Goal: Task Accomplishment & Management: Manage account settings

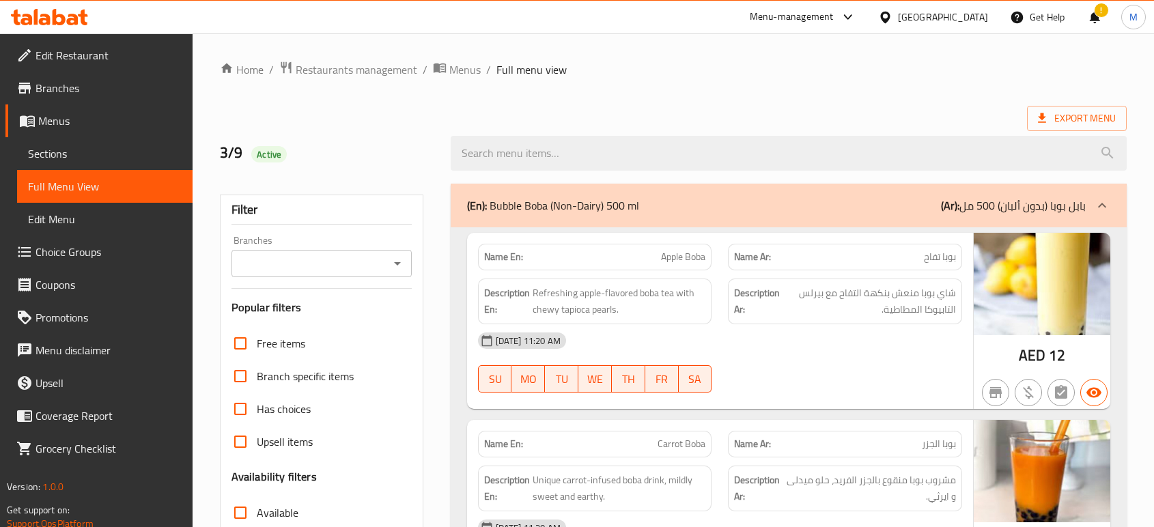
scroll to position [3363, 0]
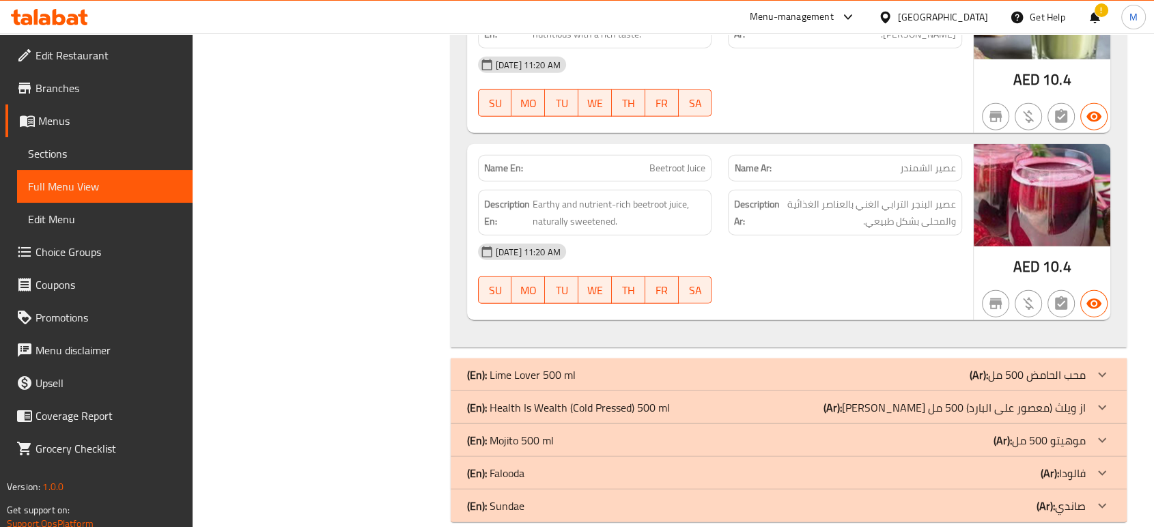
click at [936, 20] on div "United Arab Emirates" at bounding box center [943, 17] width 90 height 15
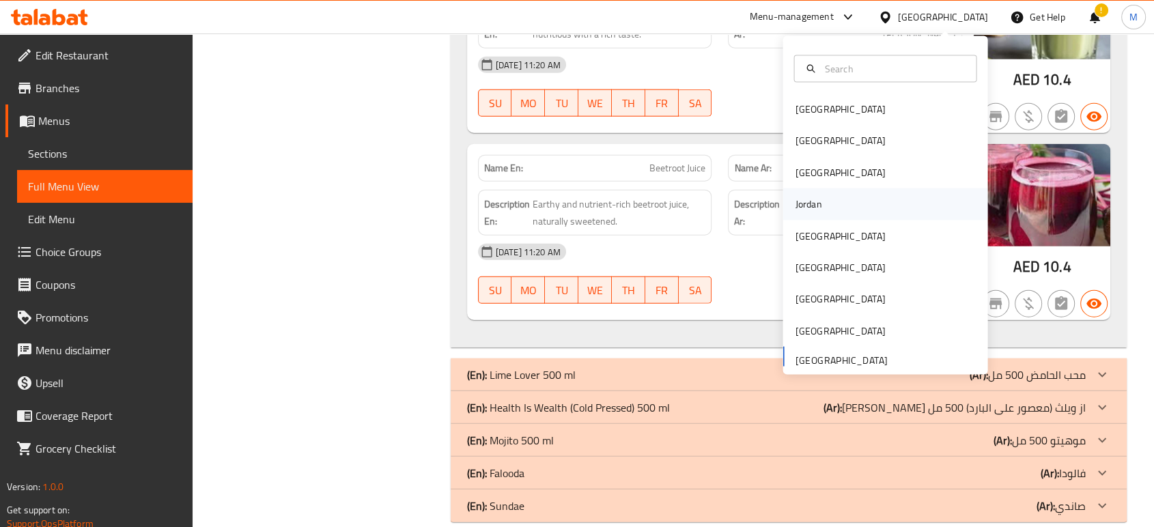
click at [826, 212] on div "Jordan" at bounding box center [885, 204] width 205 height 31
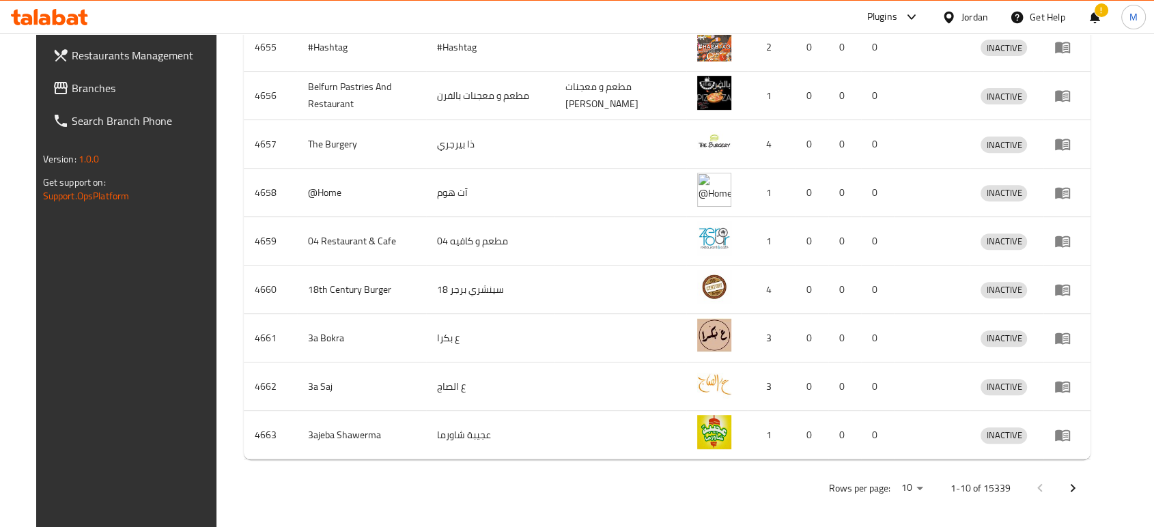
scroll to position [39, 0]
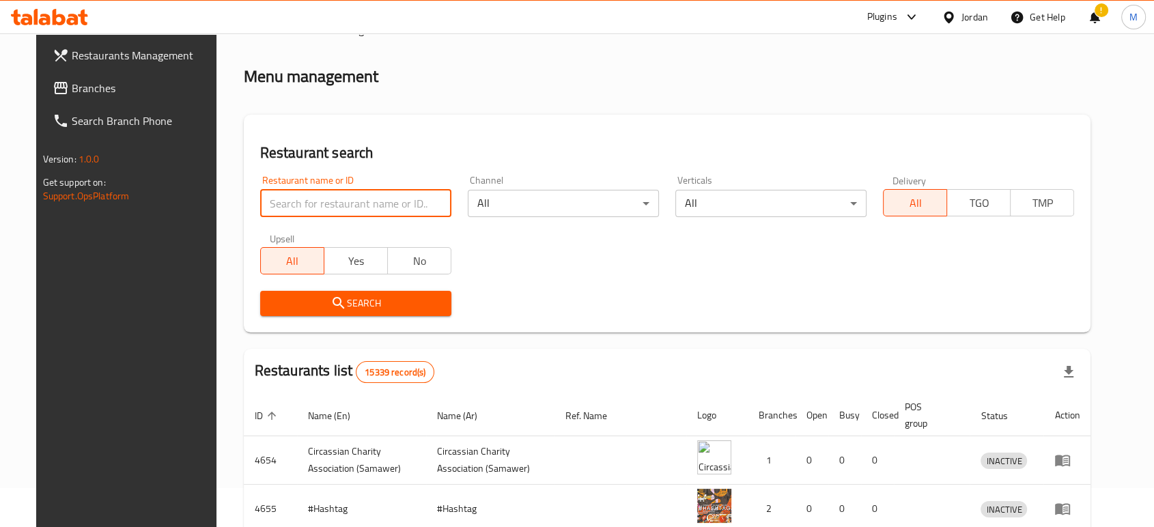
click at [384, 198] on input "search" at bounding box center [355, 203] width 191 height 27
paste input "705163"
type input "705163"
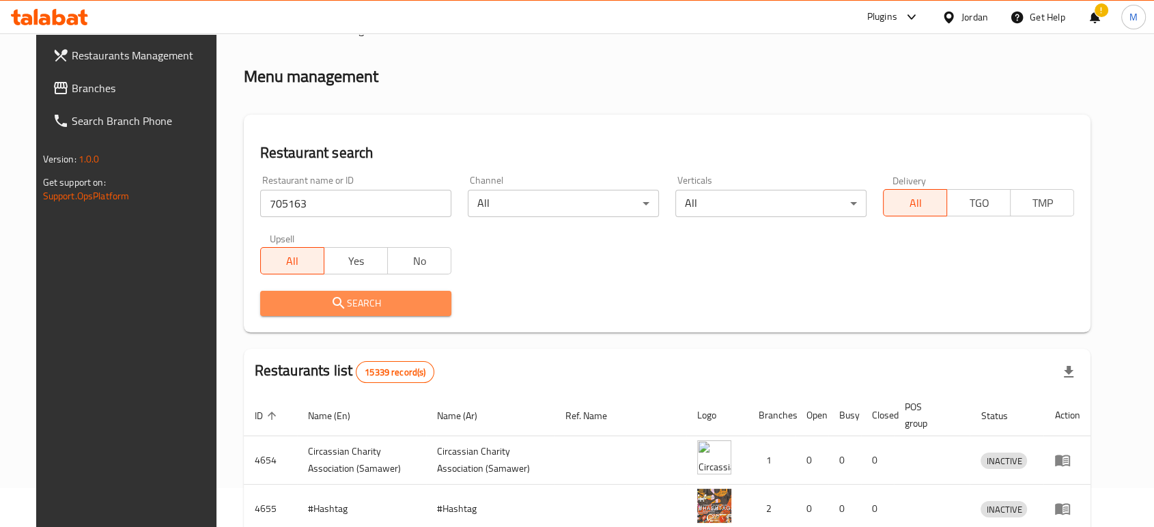
click at [331, 309] on icon "submit" at bounding box center [339, 303] width 16 height 16
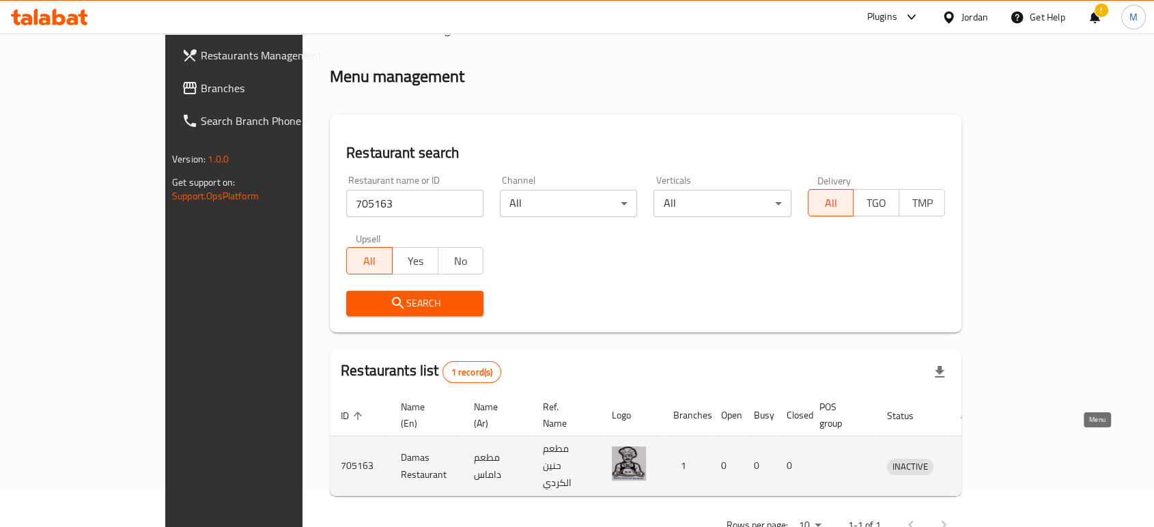
click at [986, 458] on link "enhanced table" at bounding box center [973, 466] width 25 height 16
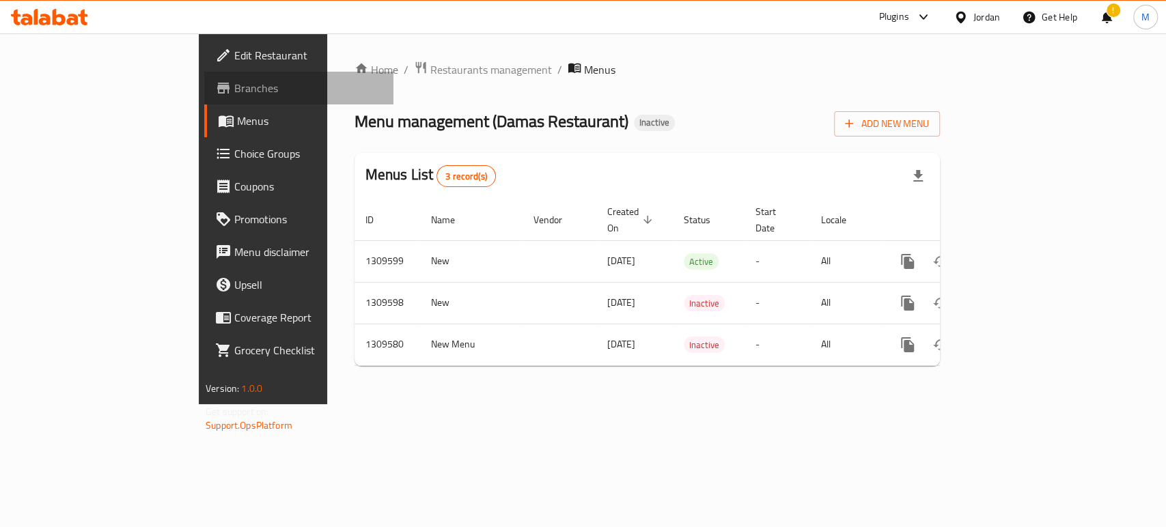
click at [234, 83] on span "Branches" at bounding box center [308, 88] width 148 height 16
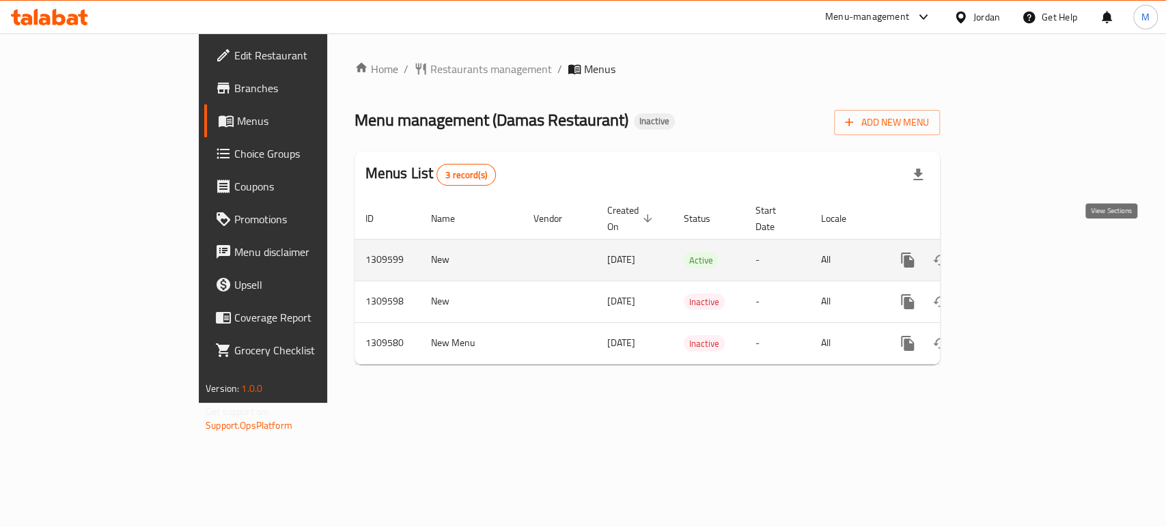
click at [1022, 244] on link "enhanced table" at bounding box center [1006, 260] width 33 height 33
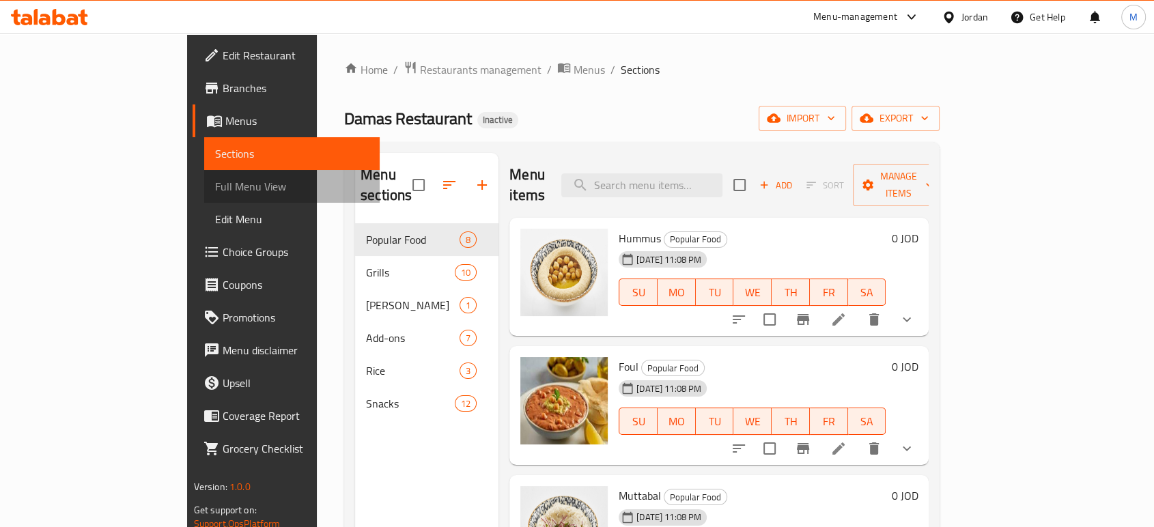
click at [215, 186] on span "Full Menu View" at bounding box center [292, 186] width 154 height 16
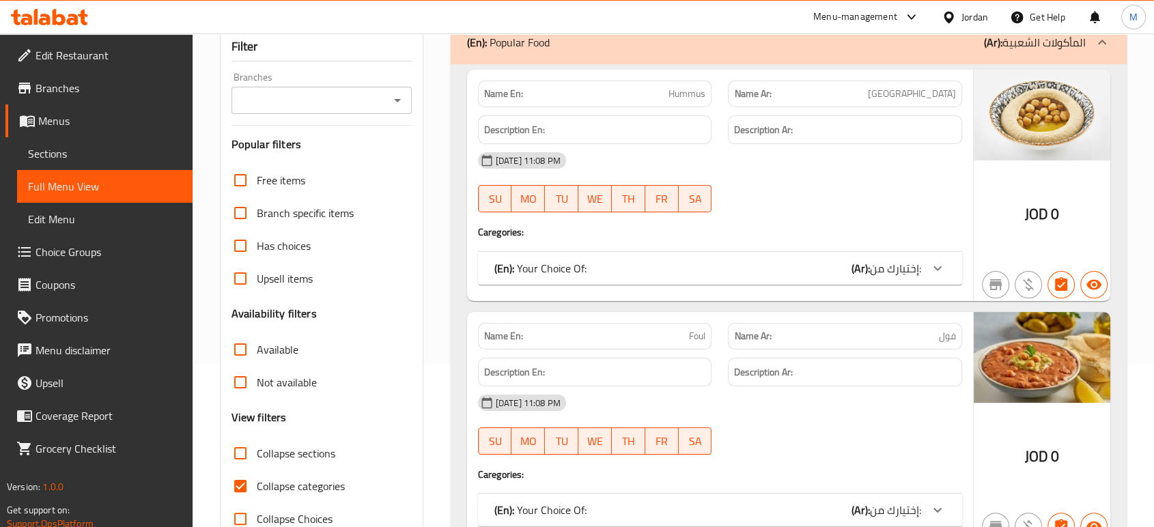
scroll to position [182, 0]
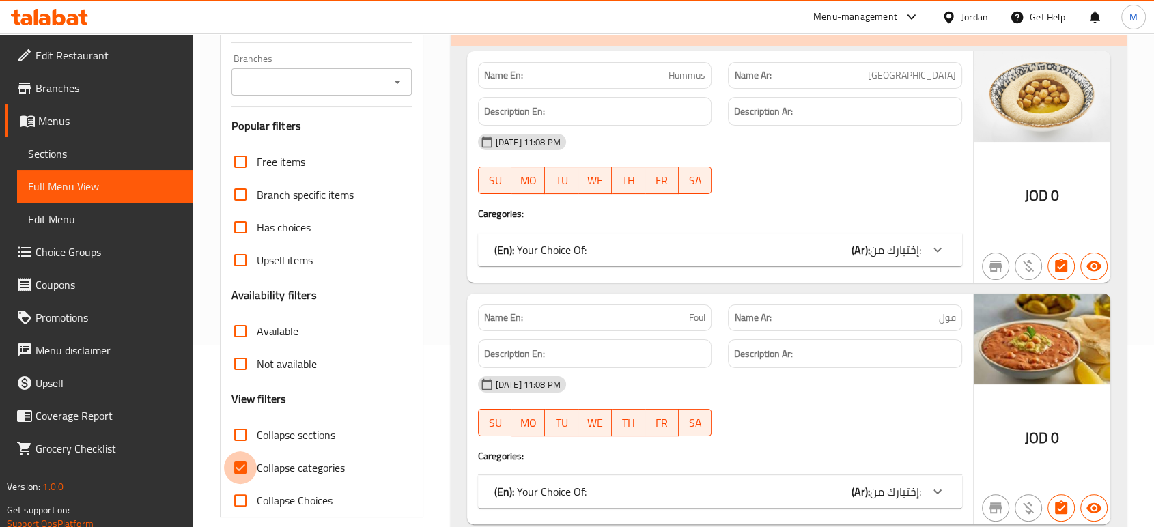
click at [236, 464] on input "Collapse categories" at bounding box center [240, 467] width 33 height 33
checkbox input "false"
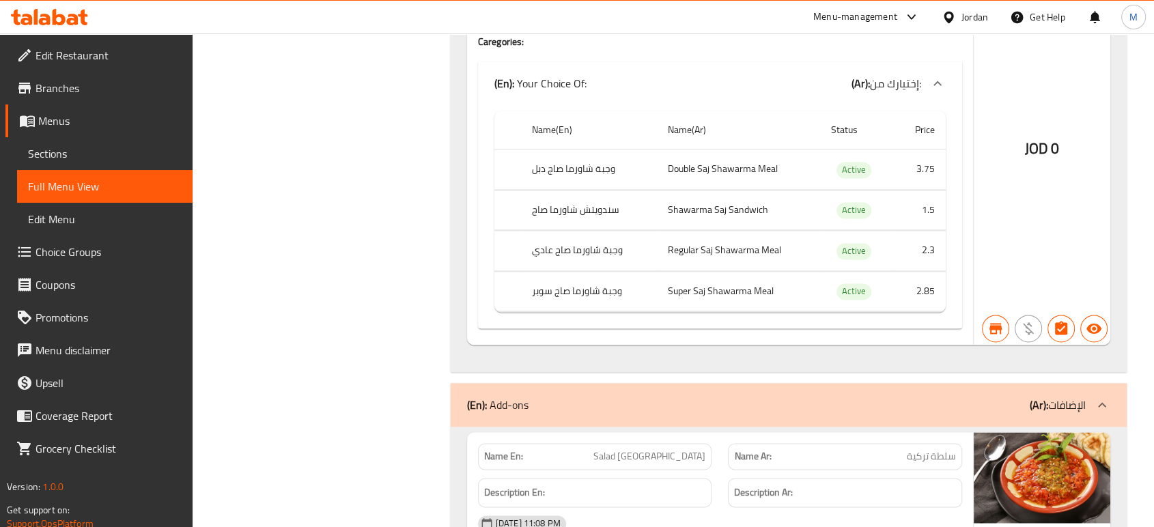
scroll to position [7254, 0]
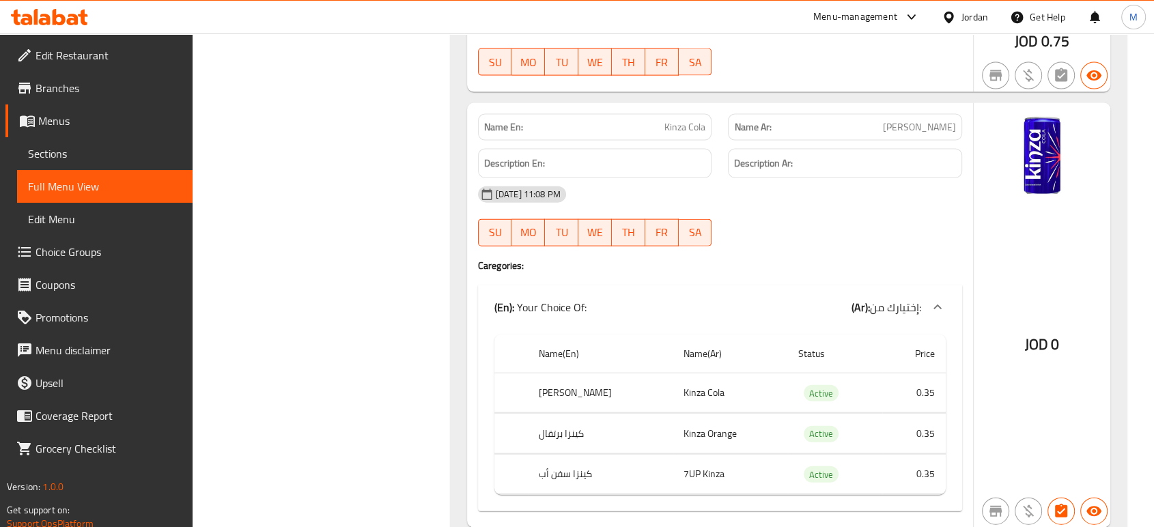
scroll to position [8256, 0]
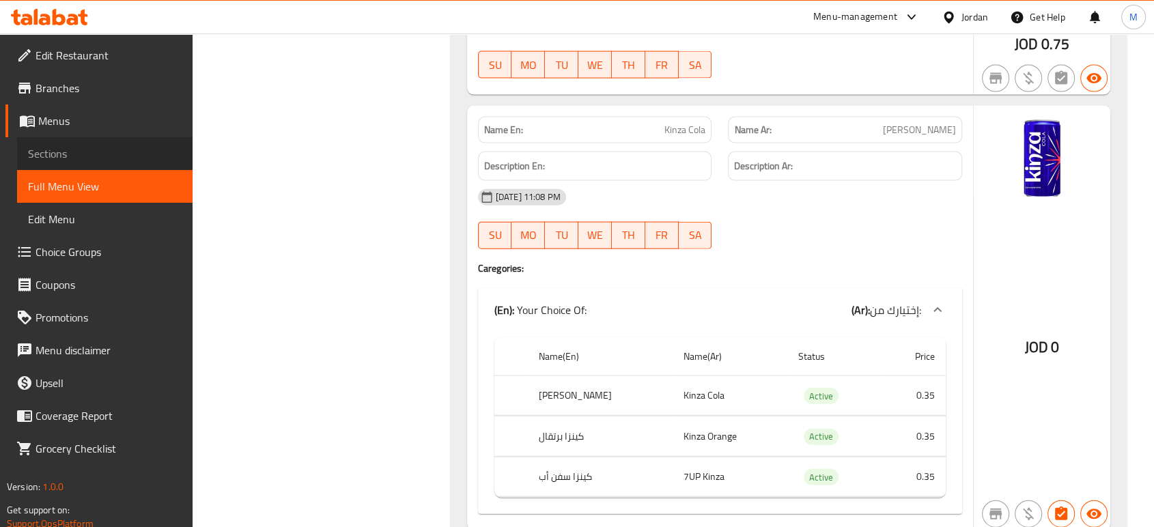
click at [63, 158] on span "Sections" at bounding box center [105, 153] width 154 height 16
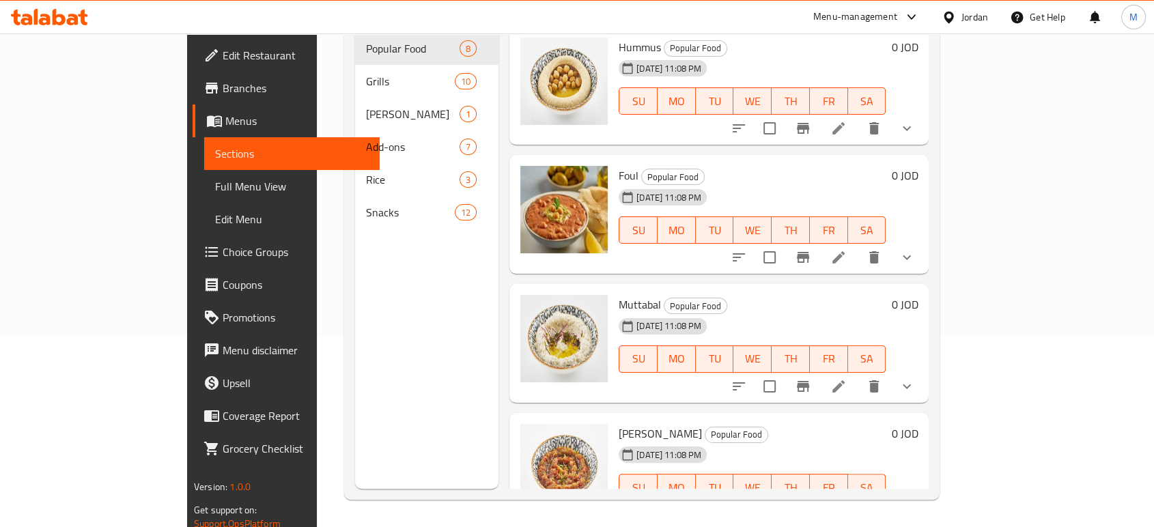
scroll to position [191, 0]
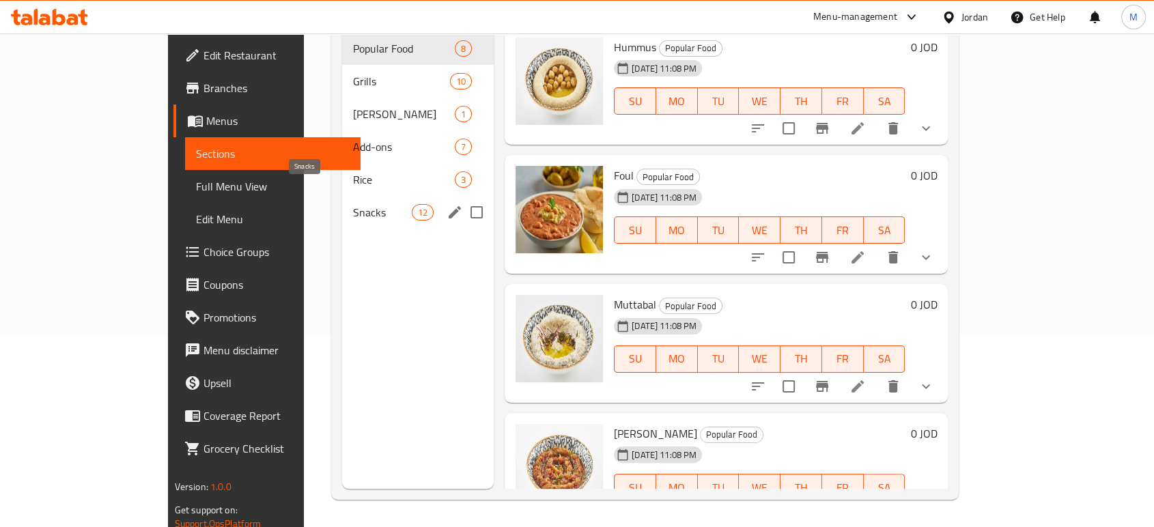
click at [353, 204] on span "Snacks" at bounding box center [382, 212] width 58 height 16
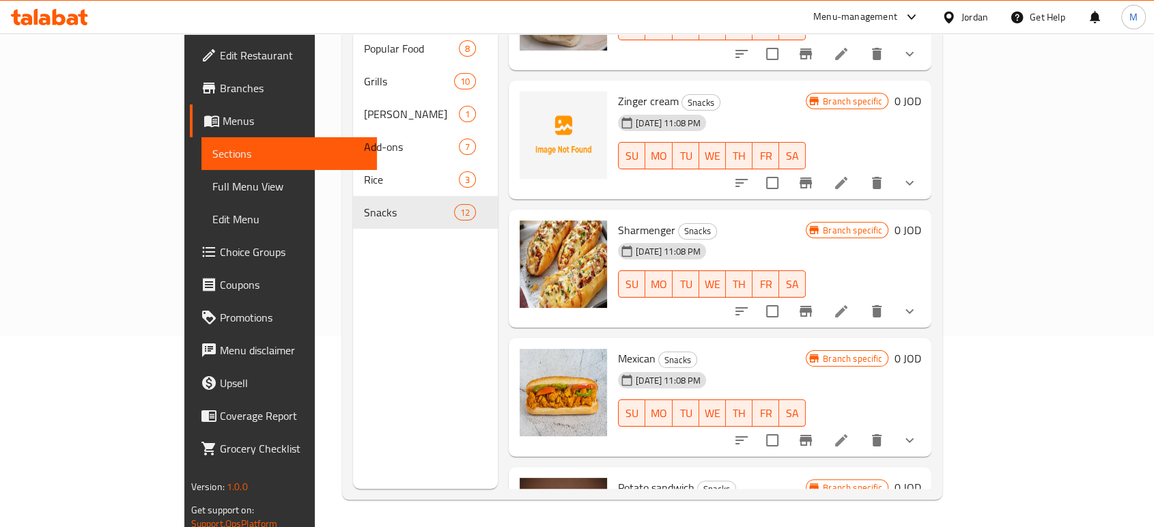
scroll to position [923, 0]
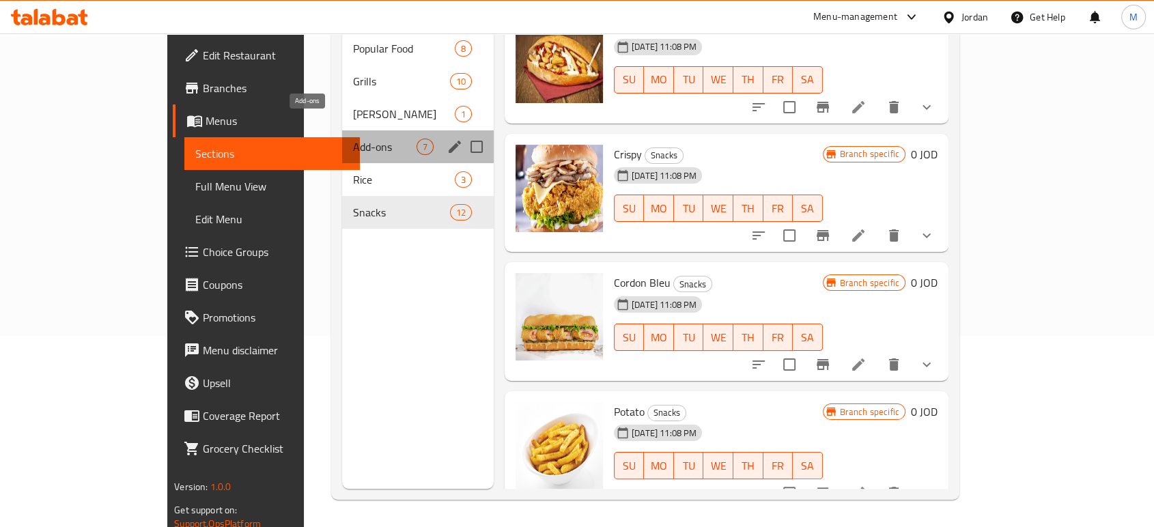
click at [353, 139] on span "Add-ons" at bounding box center [385, 147] width 64 height 16
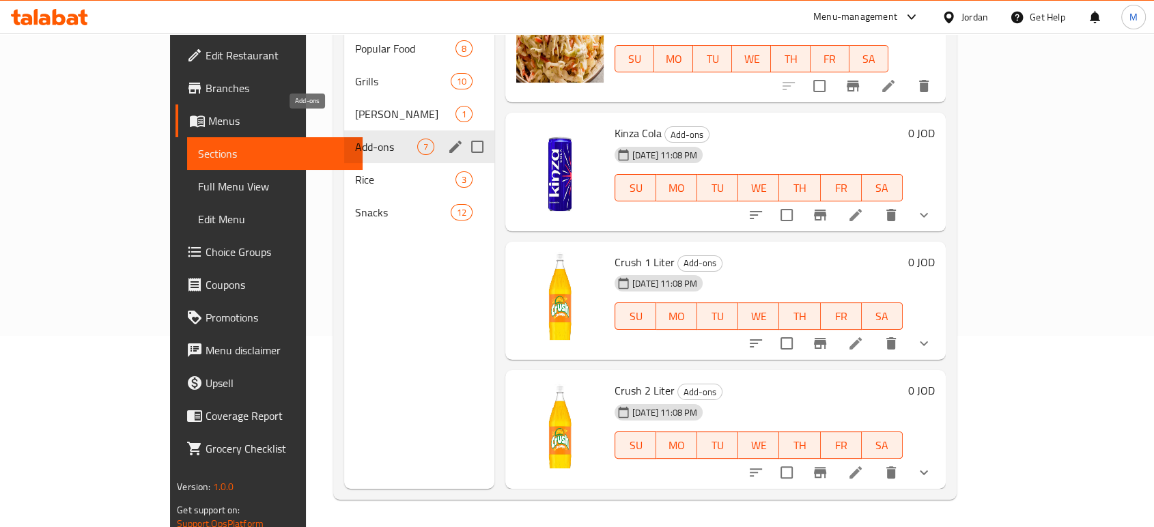
scroll to position [408, 0]
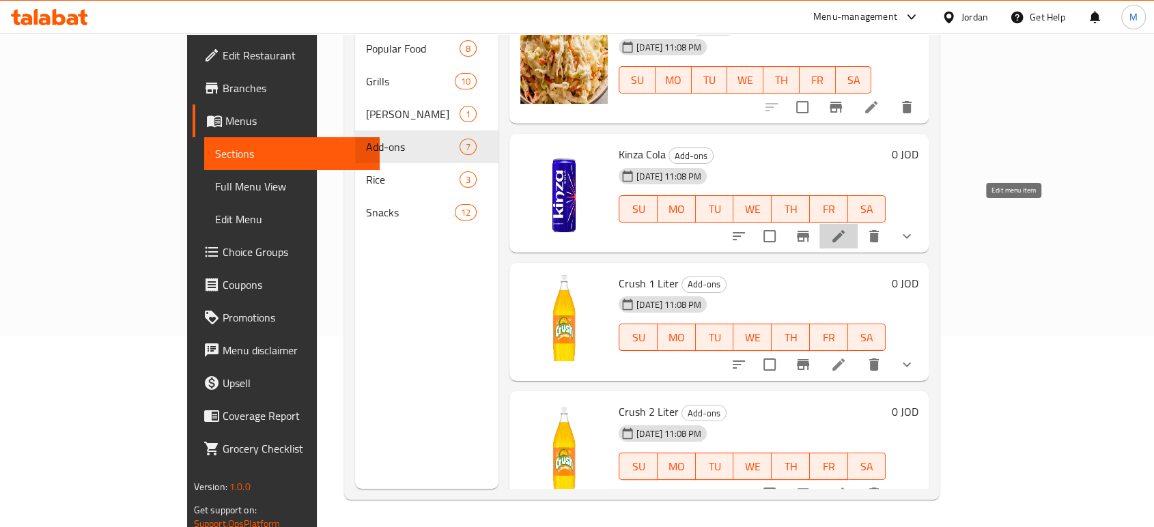
click at [845, 230] on icon at bounding box center [839, 236] width 12 height 12
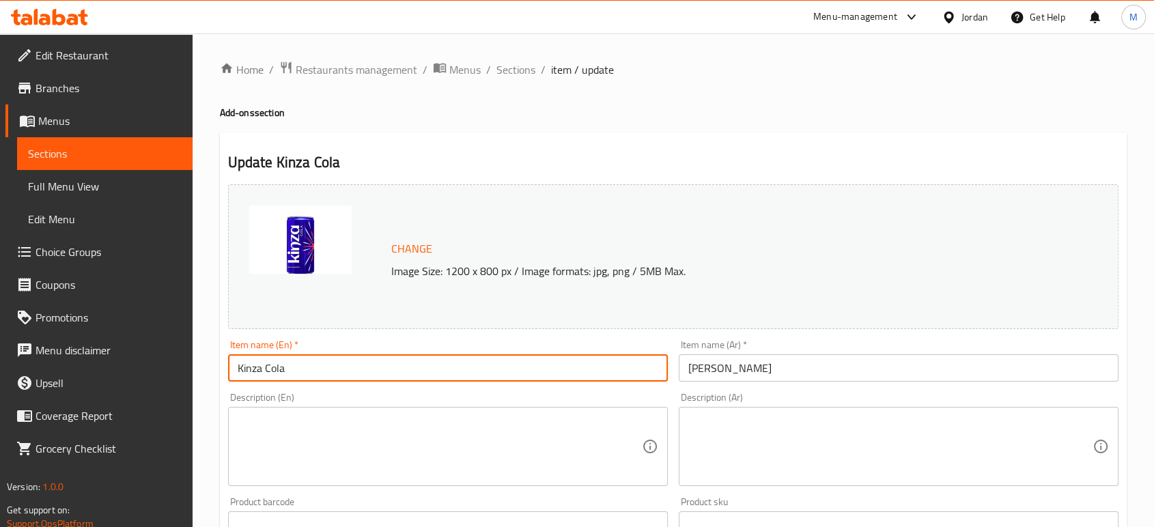
click at [275, 371] on input "Kinza Cola" at bounding box center [448, 367] width 440 height 27
type input "Kinza"
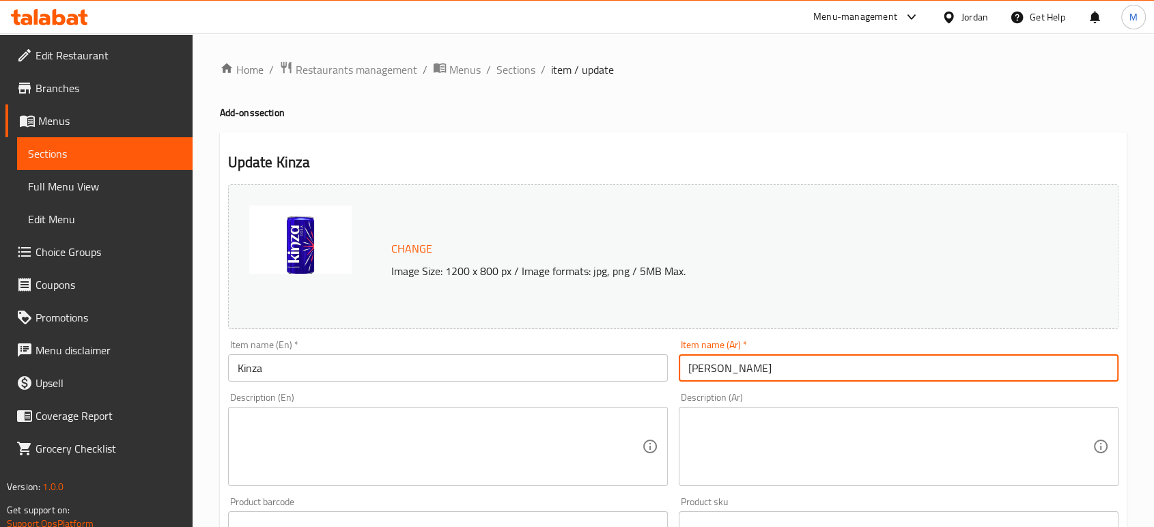
click at [691, 367] on input "كينزا كولا" at bounding box center [899, 367] width 440 height 27
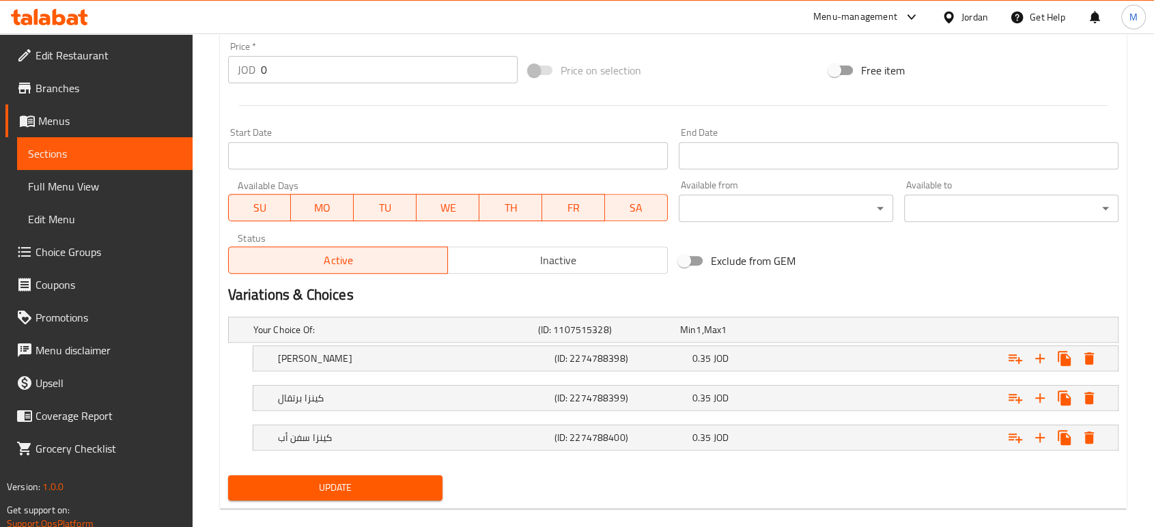
scroll to position [527, 0]
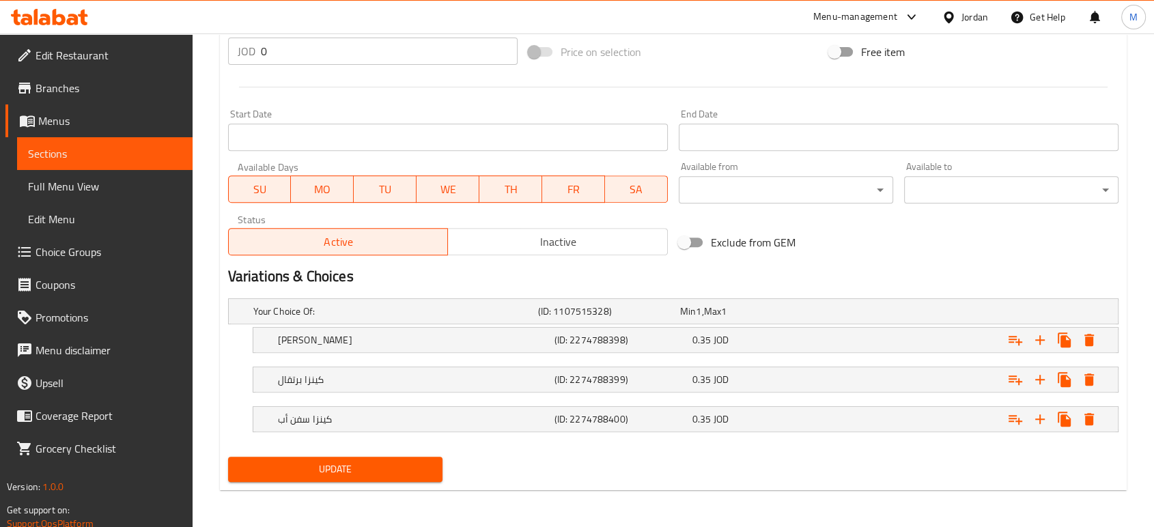
type input "كينزا"
click at [391, 475] on span "Update" at bounding box center [335, 469] width 193 height 17
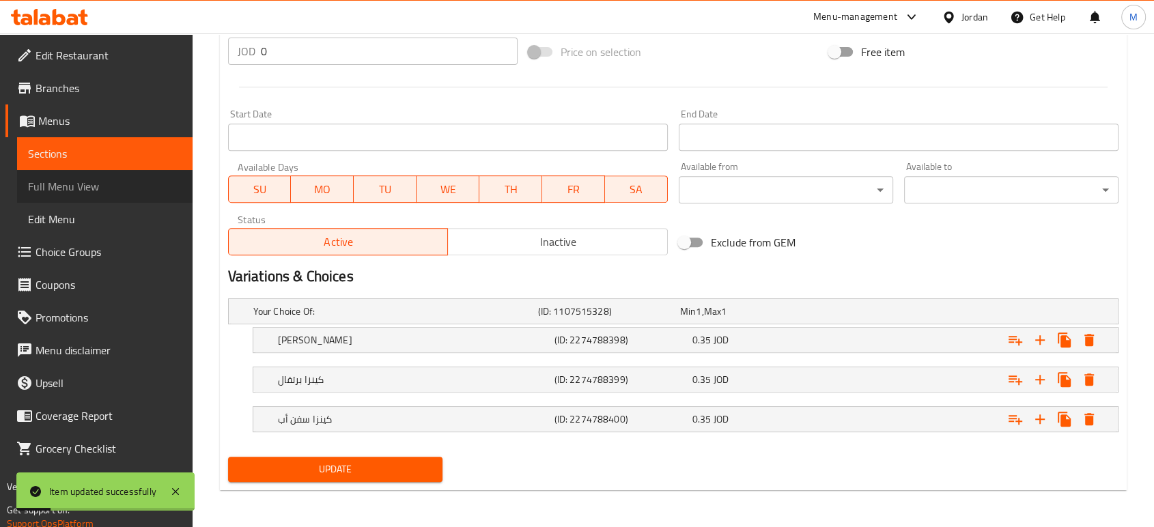
click at [74, 189] on span "Full Menu View" at bounding box center [105, 186] width 154 height 16
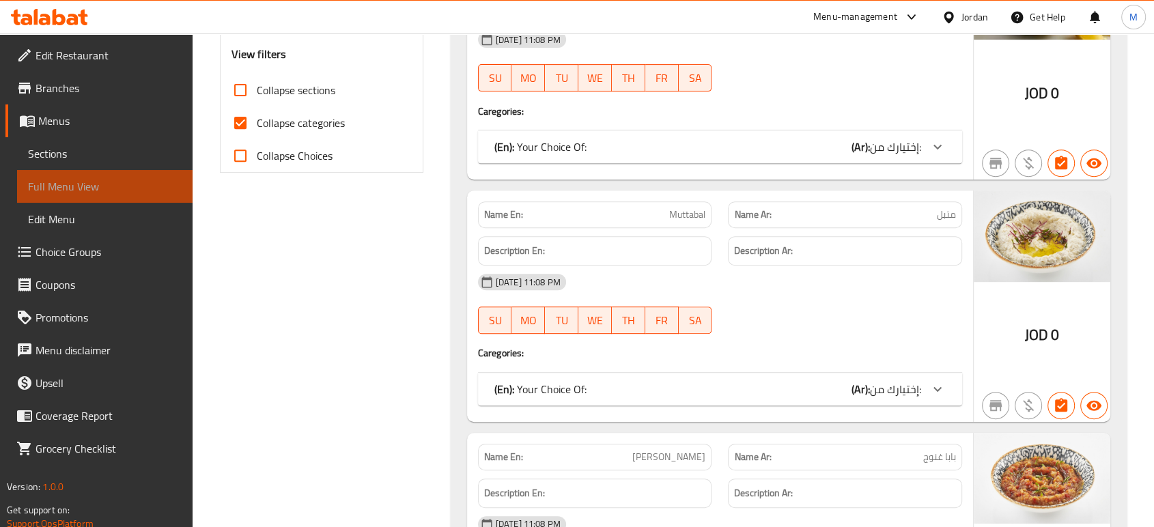
click at [74, 189] on span "Full Menu View" at bounding box center [105, 186] width 154 height 16
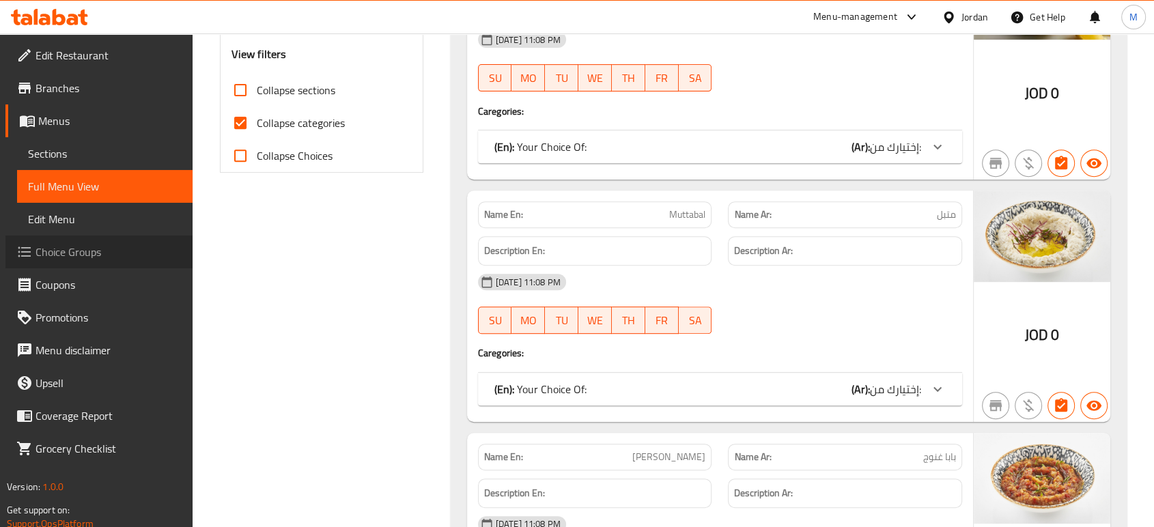
click at [63, 253] on span "Choice Groups" at bounding box center [109, 252] width 146 height 16
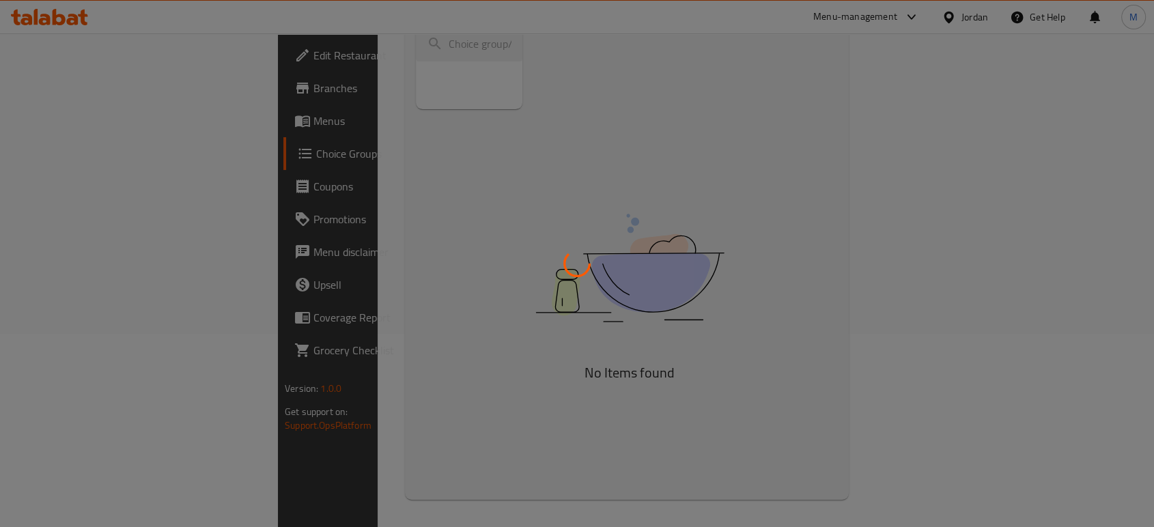
scroll to position [193, 0]
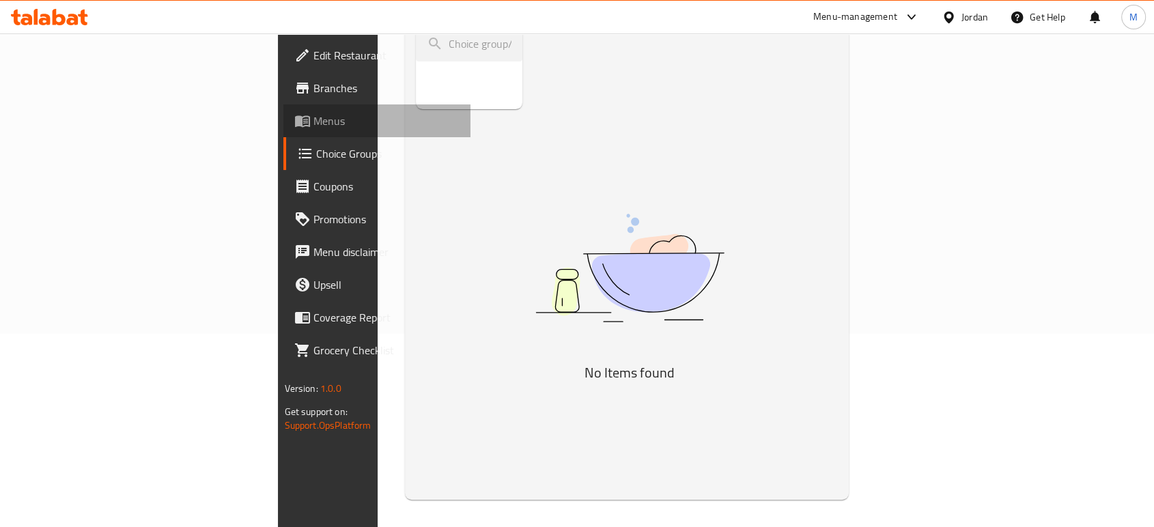
click at [313, 120] on span "Menus" at bounding box center [386, 121] width 146 height 16
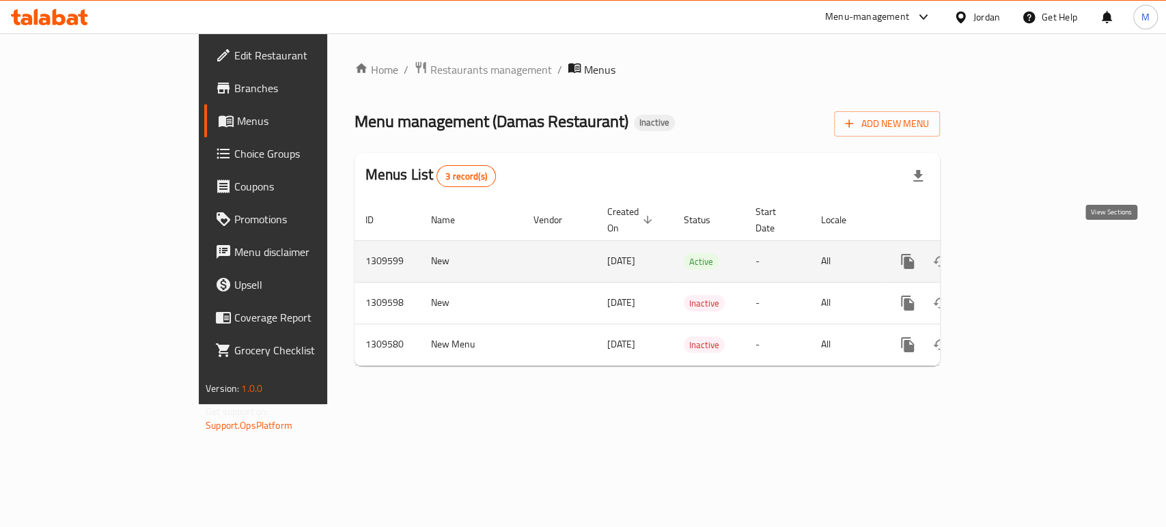
click at [1014, 253] on icon "enhanced table" at bounding box center [1006, 261] width 16 height 16
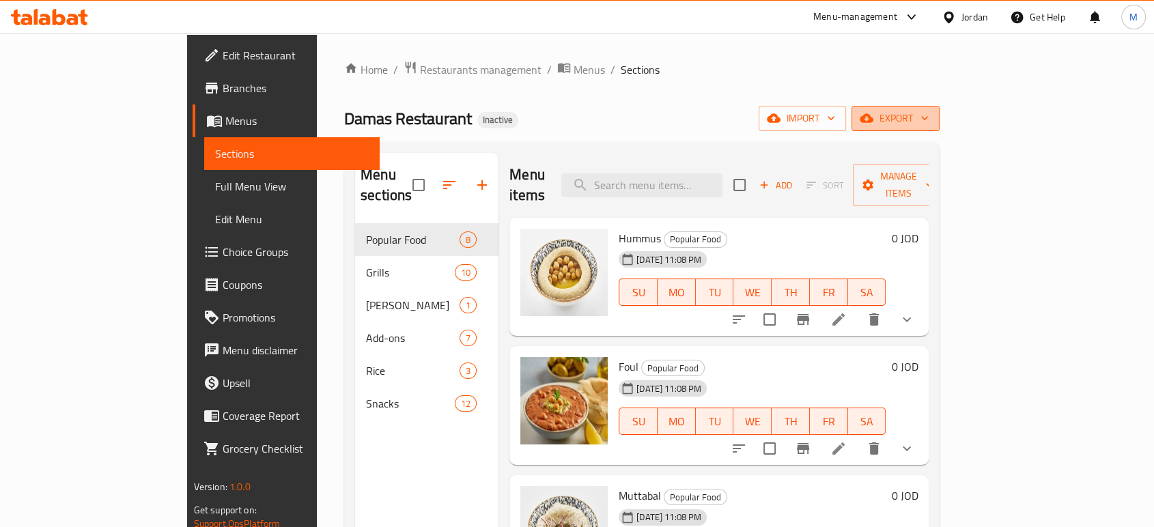
click at [874, 120] on icon "button" at bounding box center [867, 118] width 14 height 9
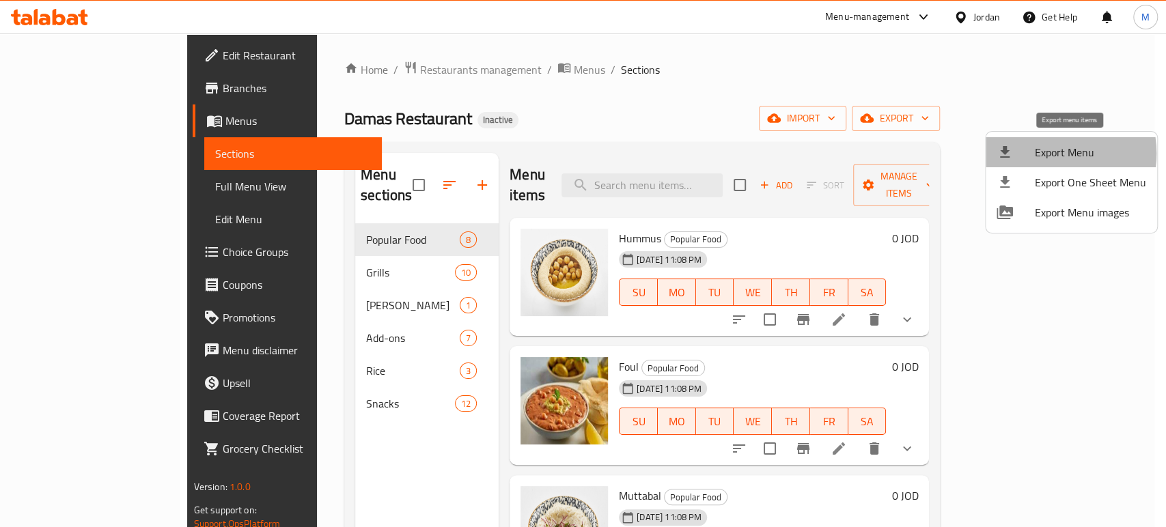
click at [1043, 154] on span "Export Menu" at bounding box center [1090, 152] width 111 height 16
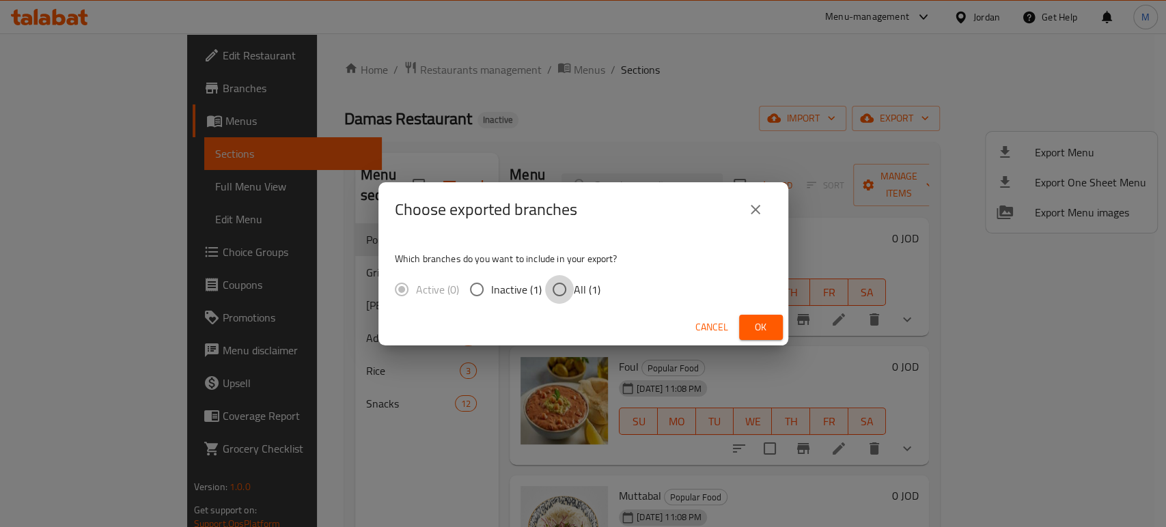
click at [559, 294] on input "All (1)" at bounding box center [559, 289] width 29 height 29
radio input "true"
click at [752, 328] on span "Ok" at bounding box center [761, 327] width 22 height 17
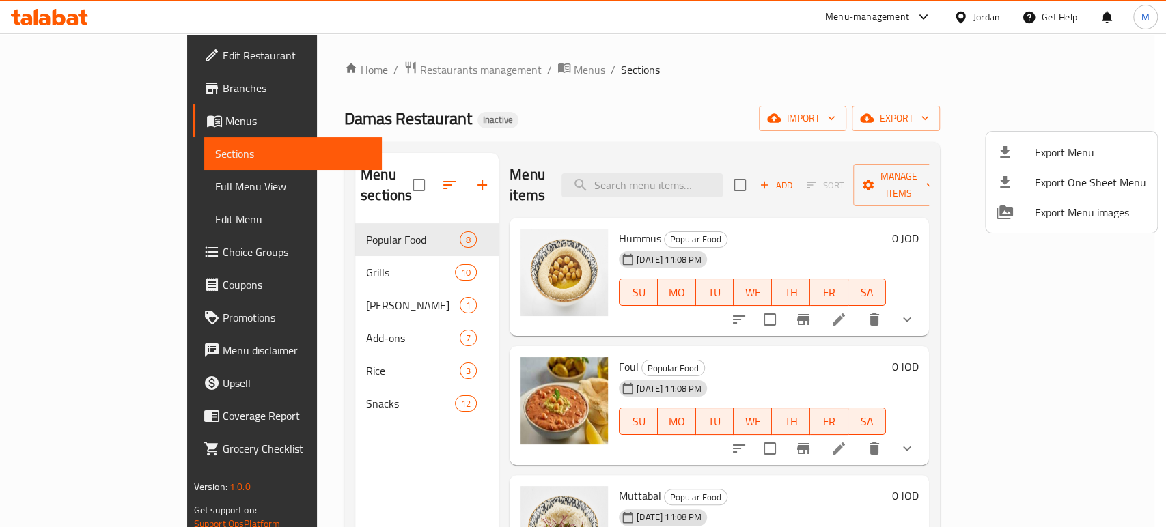
click at [55, 117] on div at bounding box center [583, 263] width 1166 height 527
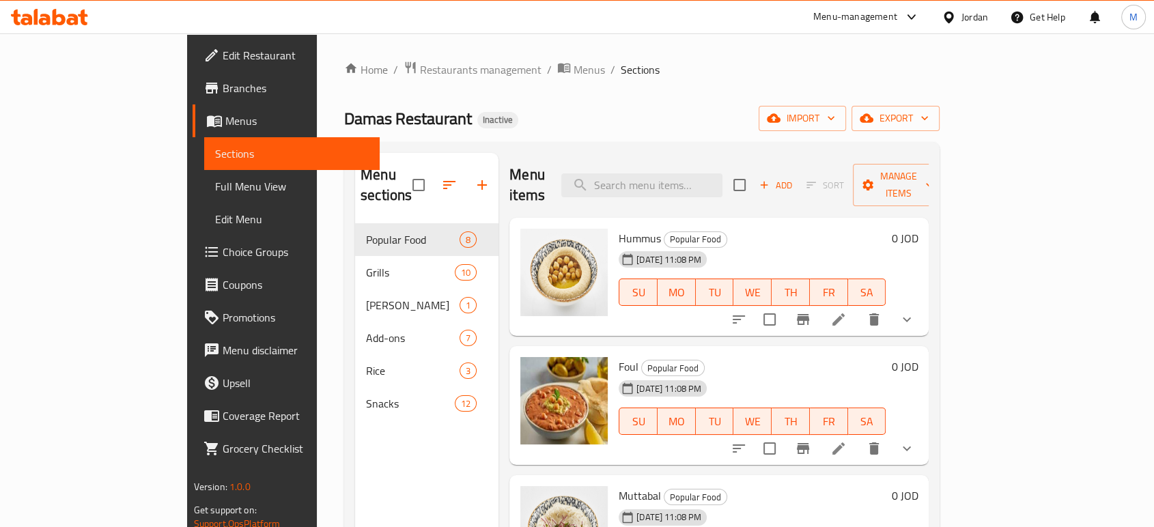
click at [225, 115] on span "Menus" at bounding box center [296, 121] width 143 height 16
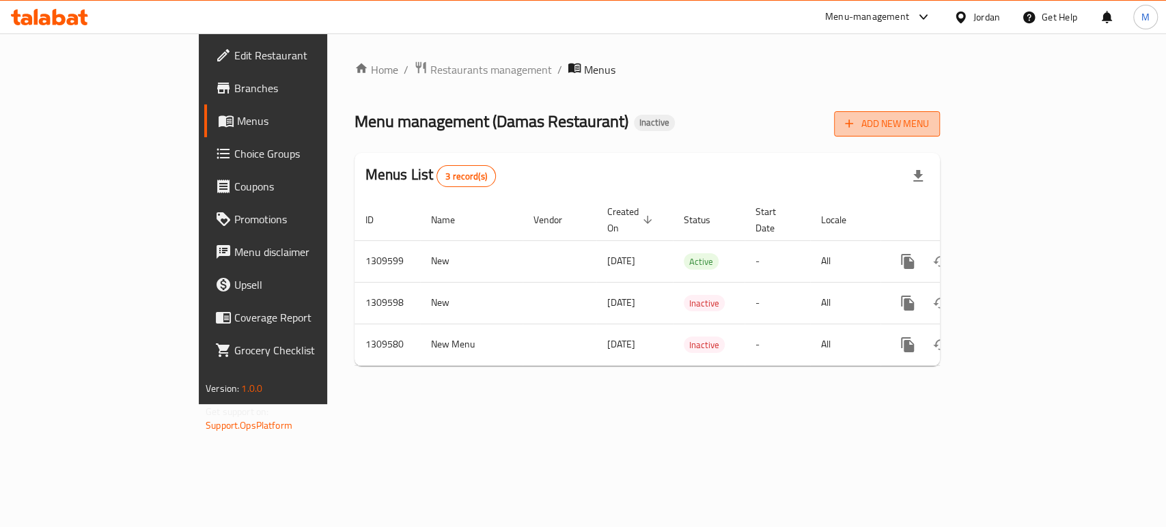
click at [929, 122] on span "Add New Menu" at bounding box center [887, 123] width 84 height 17
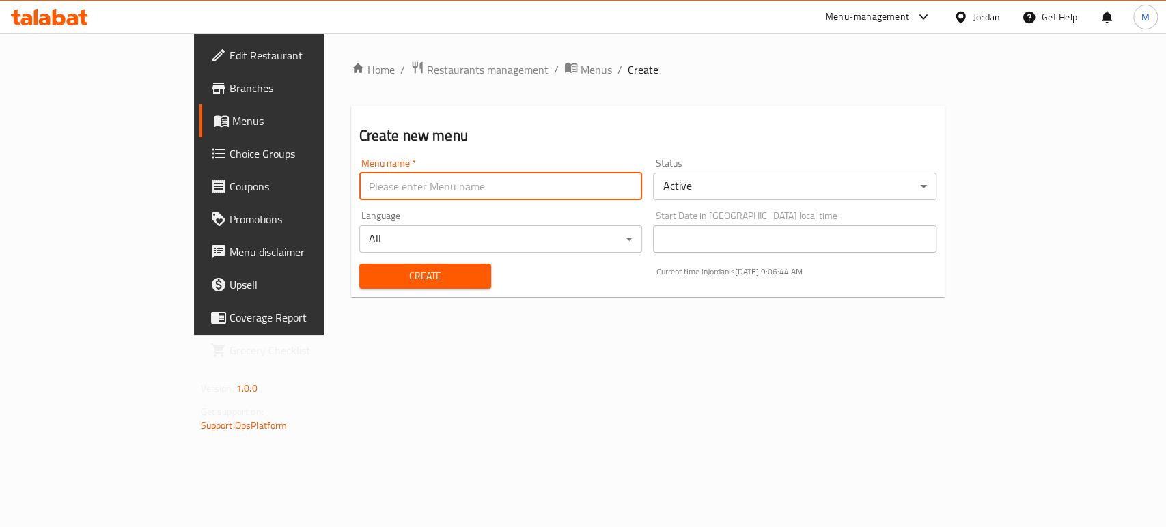
click at [402, 185] on input "text" at bounding box center [500, 186] width 283 height 27
type input "New one"
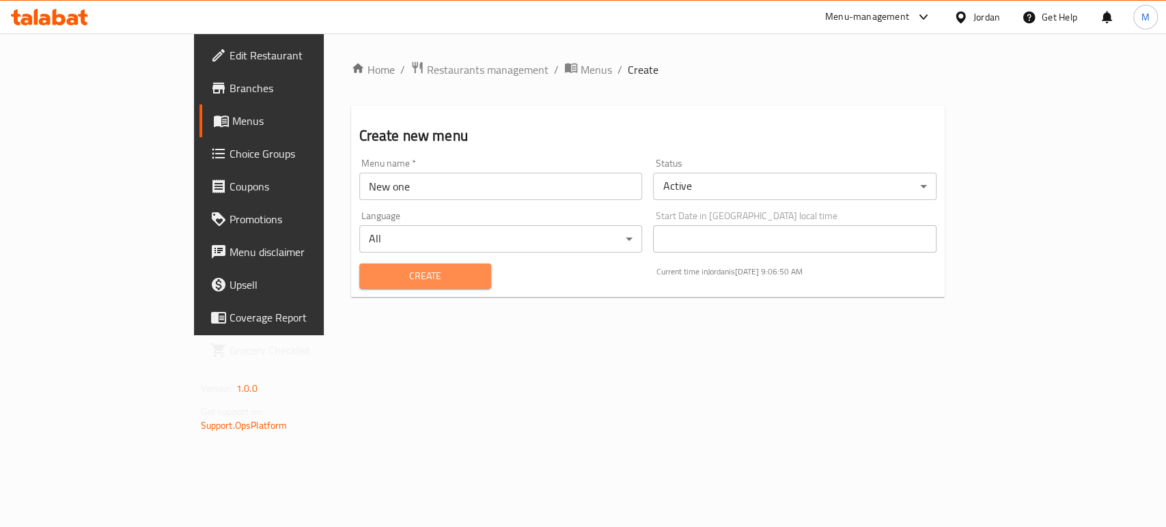
click at [370, 281] on span "Create" at bounding box center [425, 276] width 110 height 17
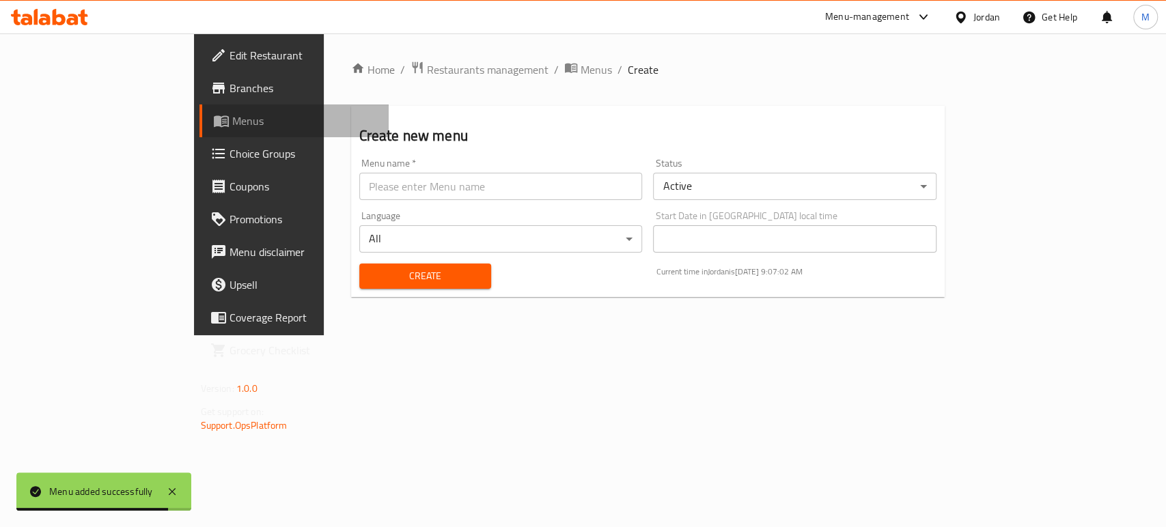
click at [232, 126] on span "Menus" at bounding box center [304, 121] width 145 height 16
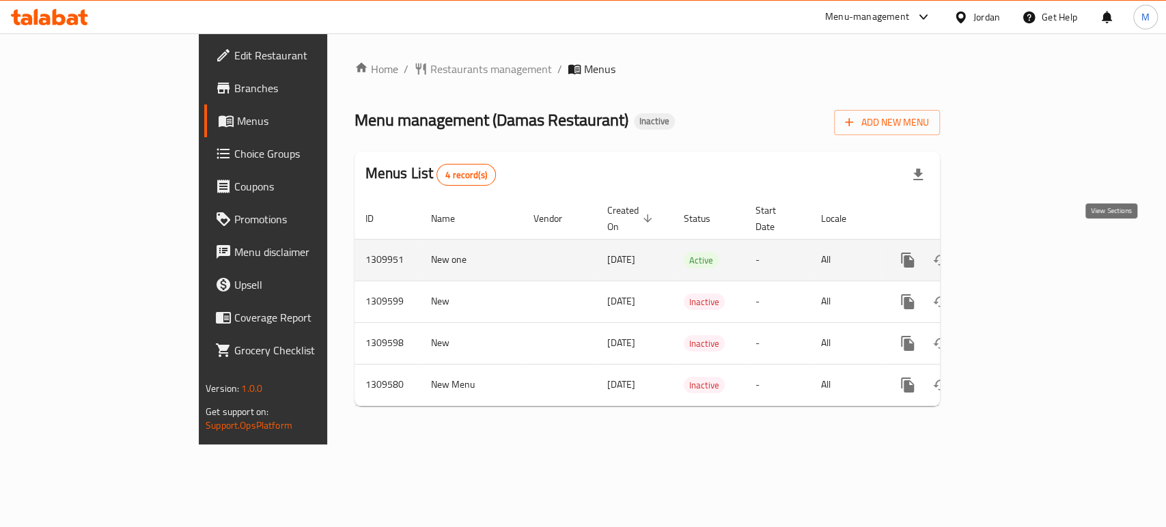
click at [1012, 254] on icon "enhanced table" at bounding box center [1006, 260] width 12 height 12
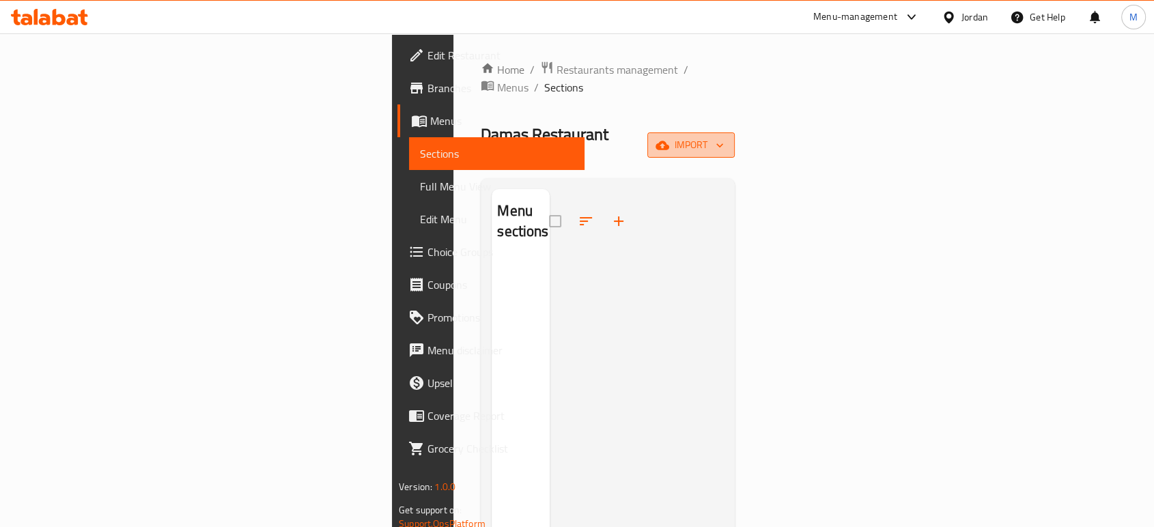
click at [724, 137] on span "import" at bounding box center [691, 145] width 66 height 17
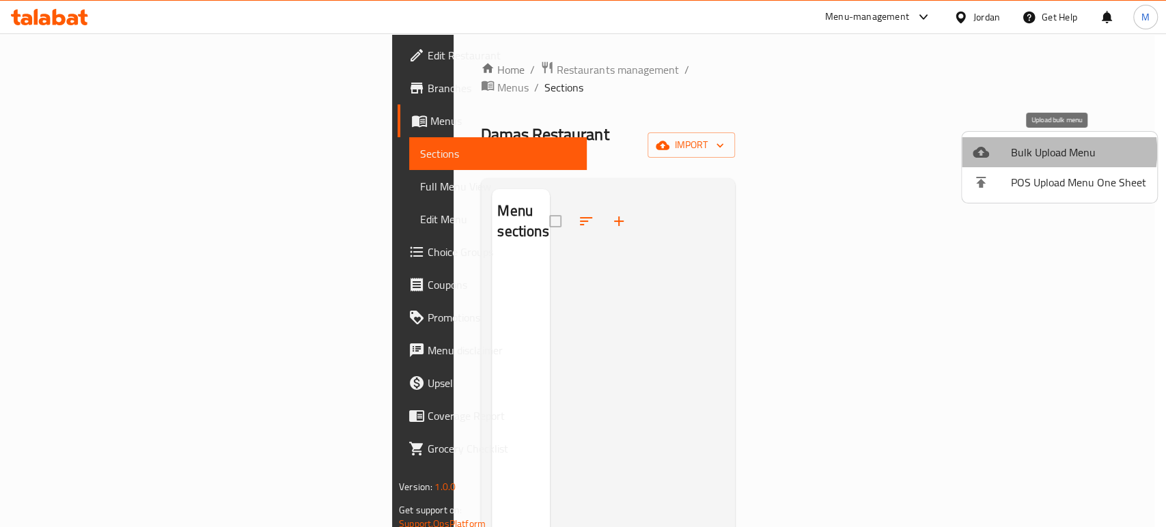
click at [1047, 152] on span "Bulk Upload Menu" at bounding box center [1078, 152] width 135 height 16
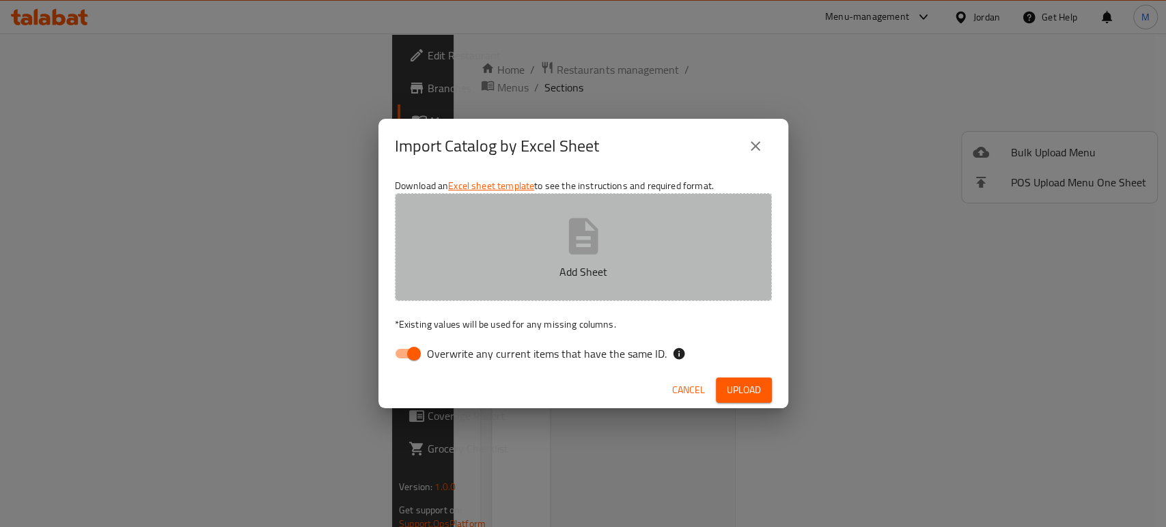
click at [598, 219] on icon "button" at bounding box center [583, 236] width 44 height 44
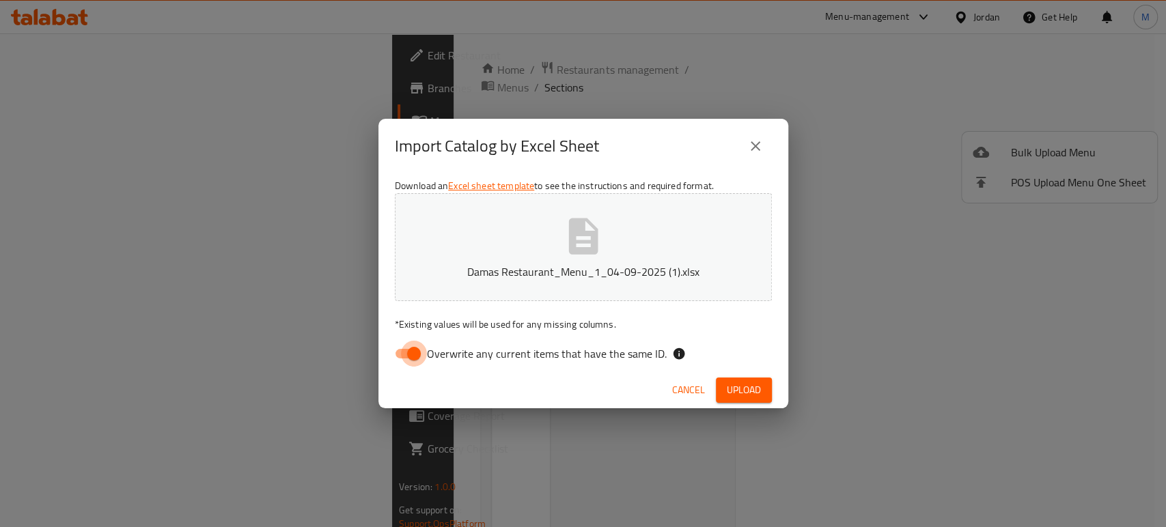
click at [413, 354] on input "Overwrite any current items that have the same ID." at bounding box center [414, 354] width 78 height 26
checkbox input "false"
click at [744, 389] on span "Upload" at bounding box center [744, 390] width 34 height 17
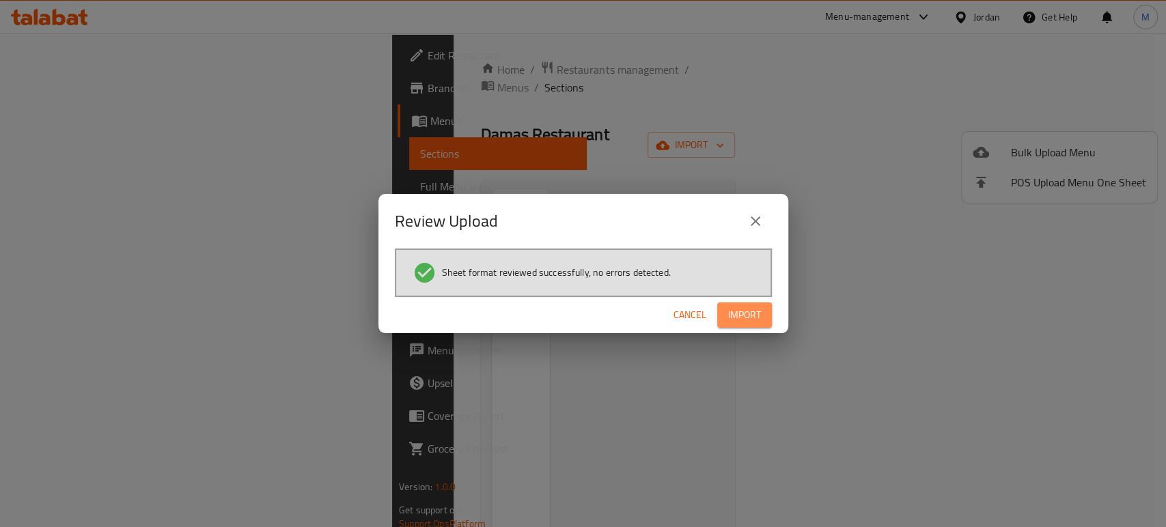
click at [740, 316] on span "Import" at bounding box center [744, 315] width 33 height 17
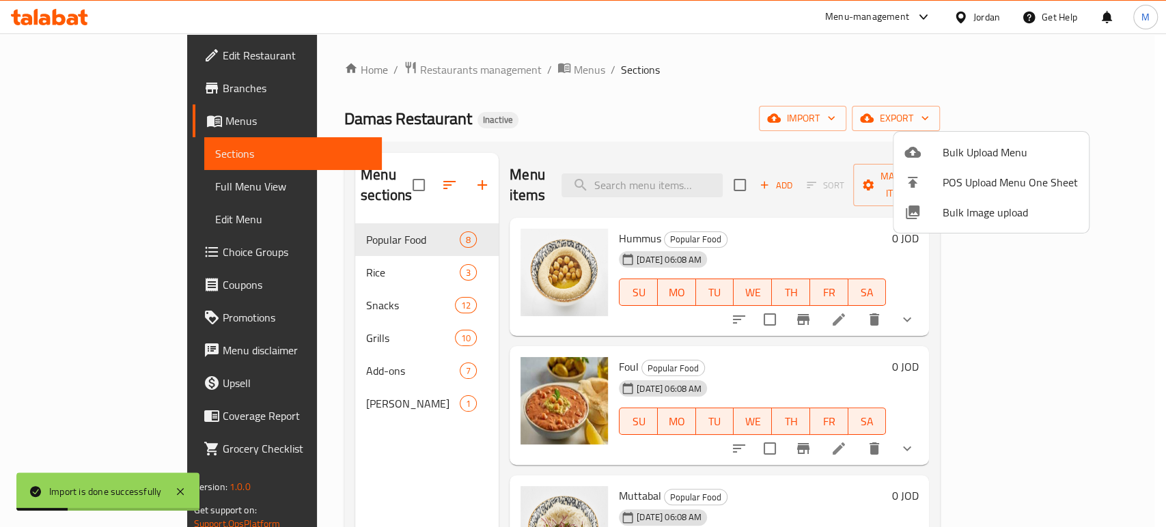
click at [79, 185] on div at bounding box center [583, 263] width 1166 height 527
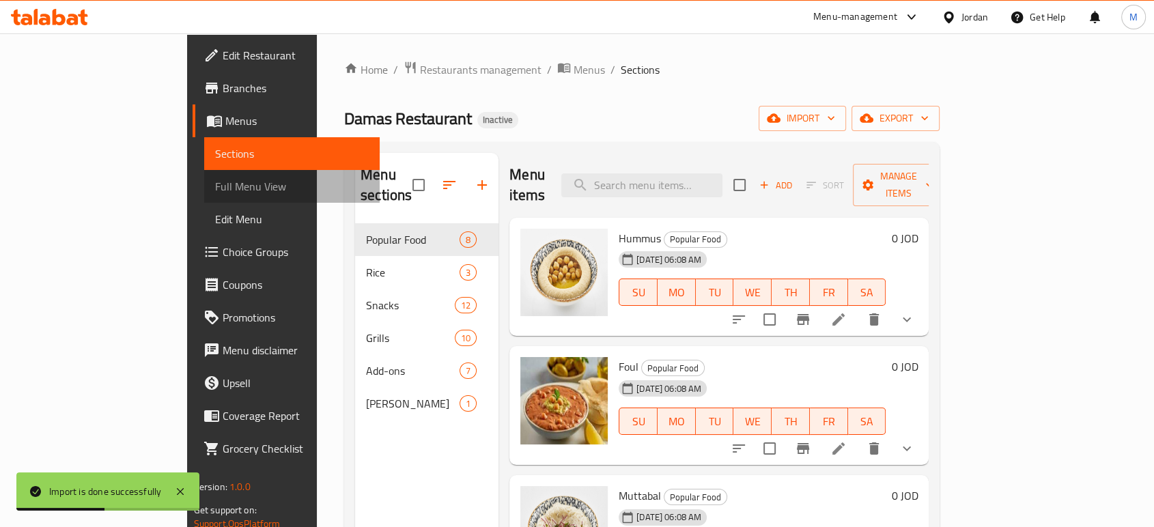
click at [215, 185] on span "Full Menu View" at bounding box center [292, 186] width 154 height 16
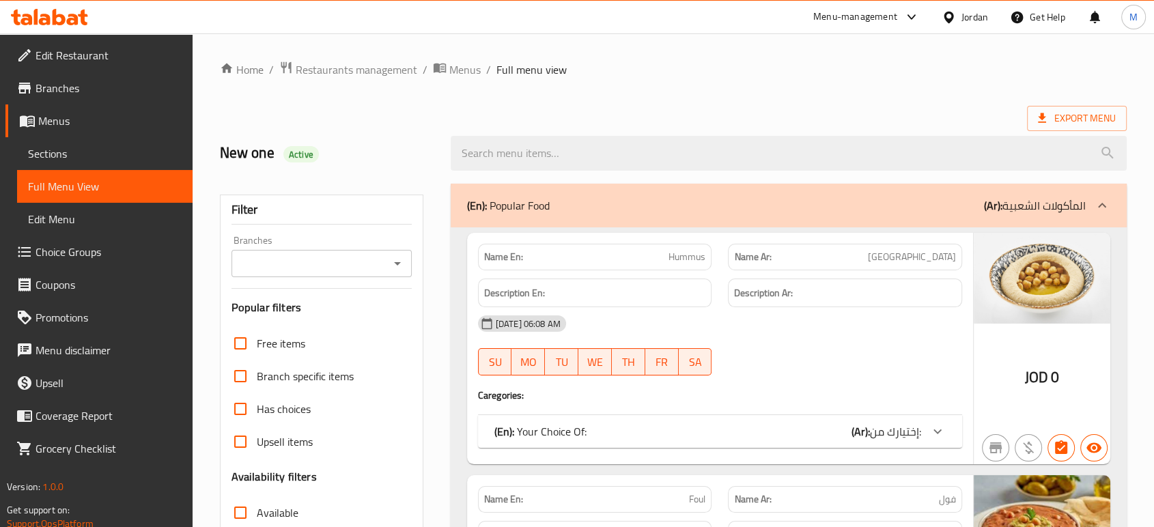
scroll to position [461, 0]
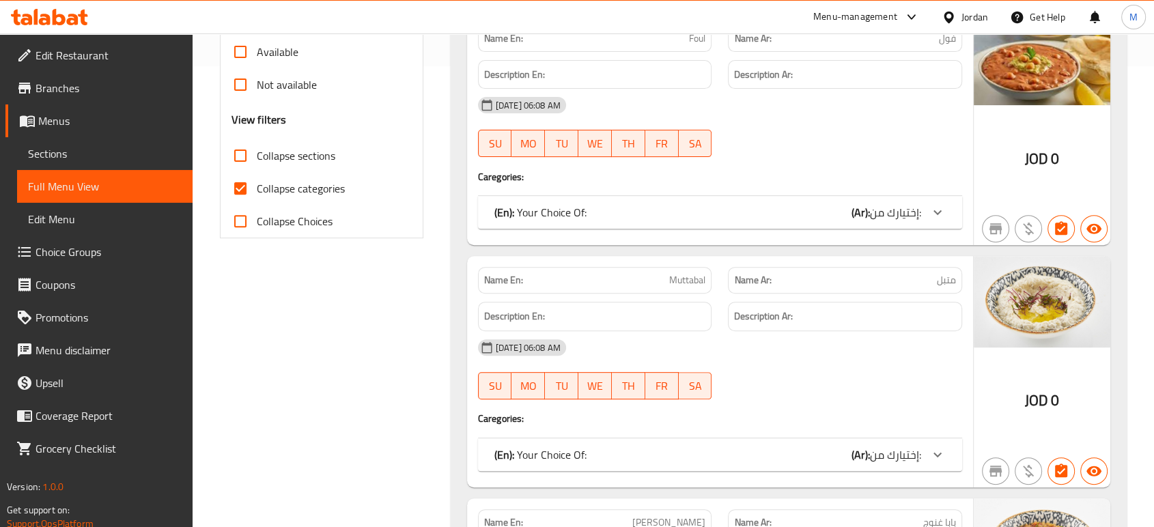
click at [244, 191] on input "Collapse categories" at bounding box center [240, 188] width 33 height 33
checkbox input "false"
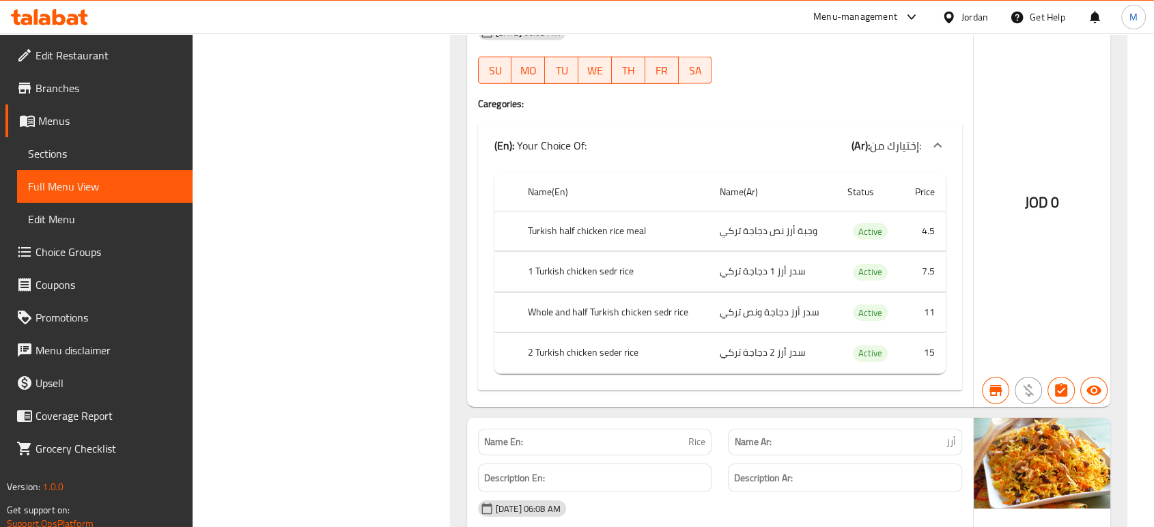
scroll to position [4276, 0]
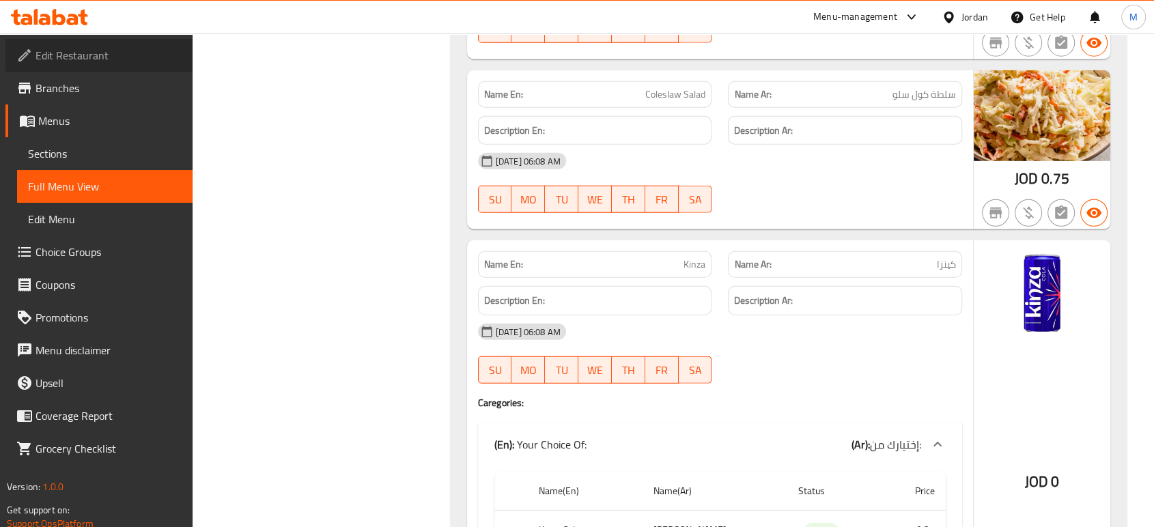
click at [127, 57] on span "Edit Restaurant" at bounding box center [109, 55] width 146 height 16
